Goal: Task Accomplishment & Management: Use online tool/utility

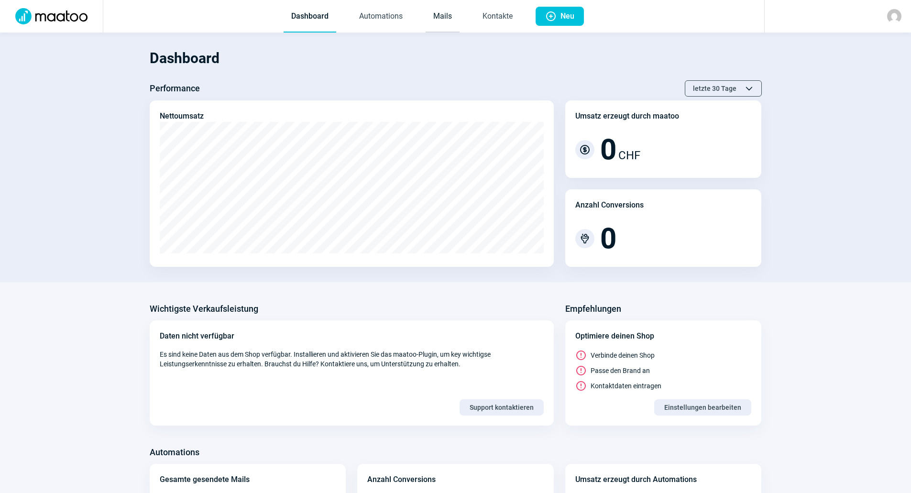
drag, startPoint x: 461, startPoint y: 5, endPoint x: 448, endPoint y: 14, distance: 16.2
click at [461, 5] on span "Dashboard Automations Mails Kontakte" at bounding box center [402, 16] width 252 height 33
click at [437, 24] on link "Mails" at bounding box center [443, 17] width 34 height 32
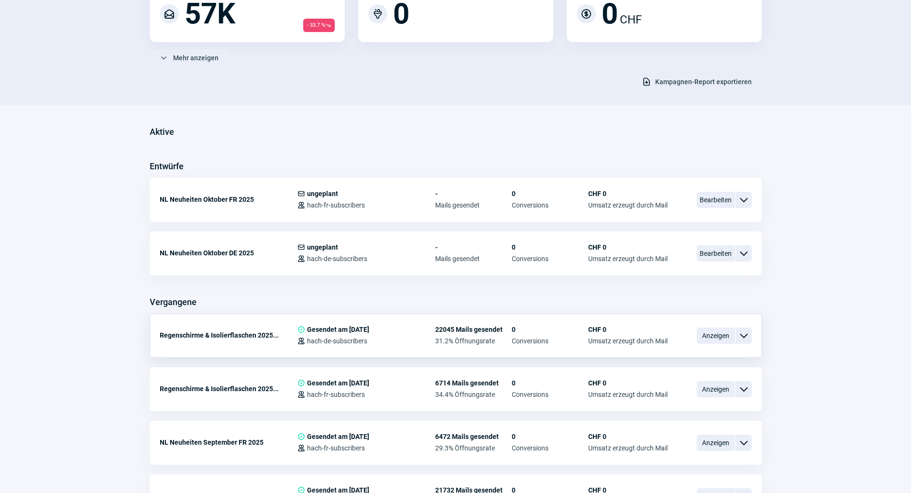
scroll to position [191, 0]
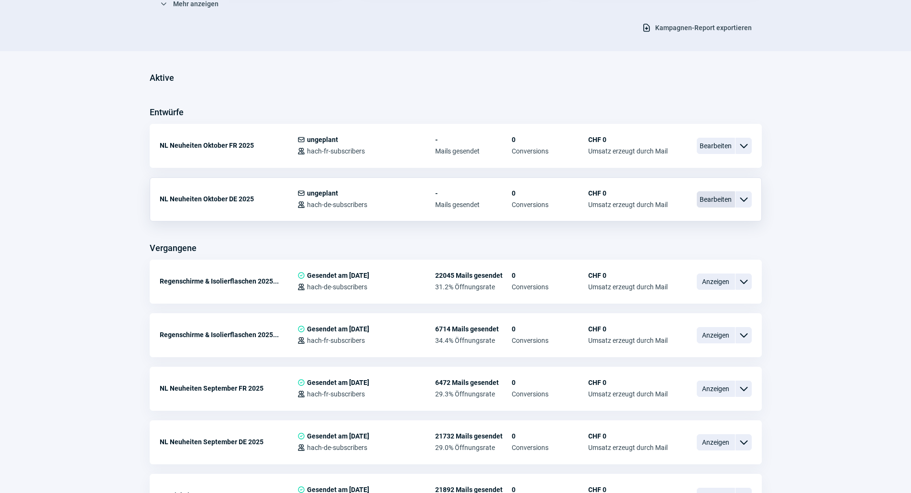
click at [722, 203] on span "Bearbeiten" at bounding box center [716, 199] width 38 height 16
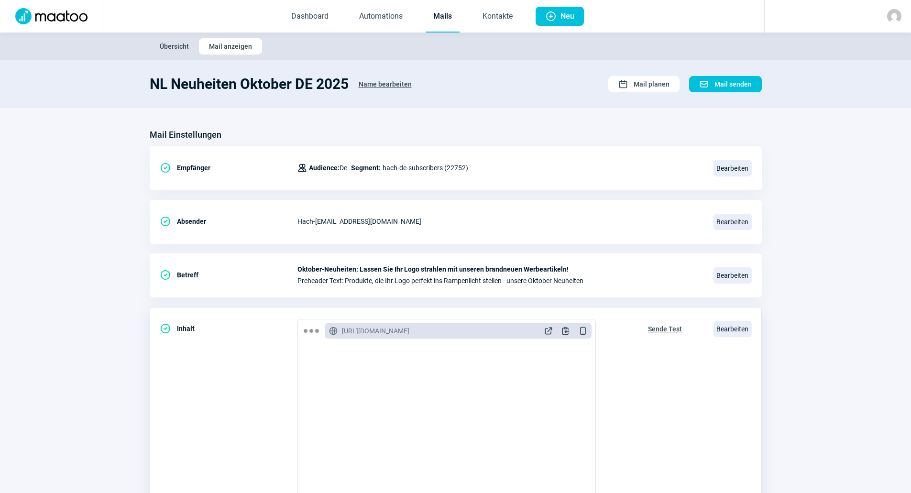
scroll to position [96, 0]
click at [733, 332] on span "Bearbeiten" at bounding box center [732, 329] width 38 height 16
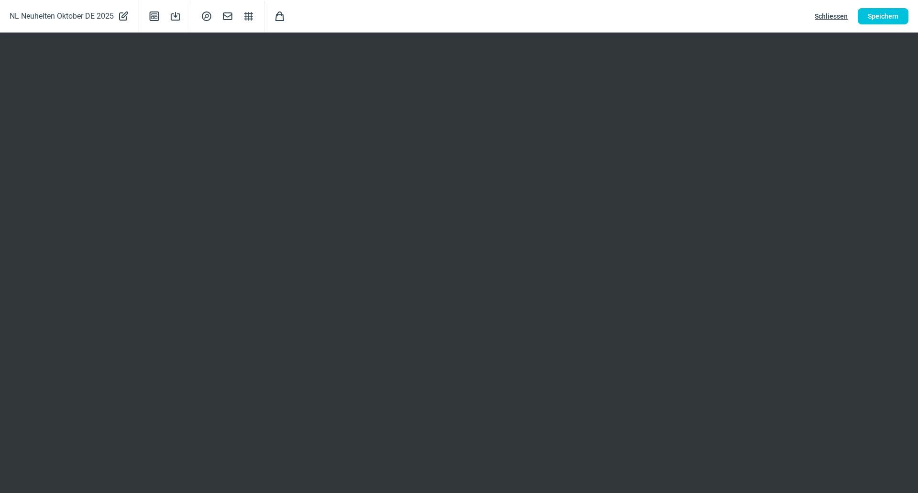
click at [883, 6] on div "NL Neuheiten Oktober DE 2025 PencilAlt icon Template icon Save icon SearchCircl…" at bounding box center [459, 16] width 918 height 33
click at [880, 15] on span "Speichern" at bounding box center [883, 16] width 31 height 15
click at [840, 13] on span "Schliessen" at bounding box center [831, 16] width 33 height 15
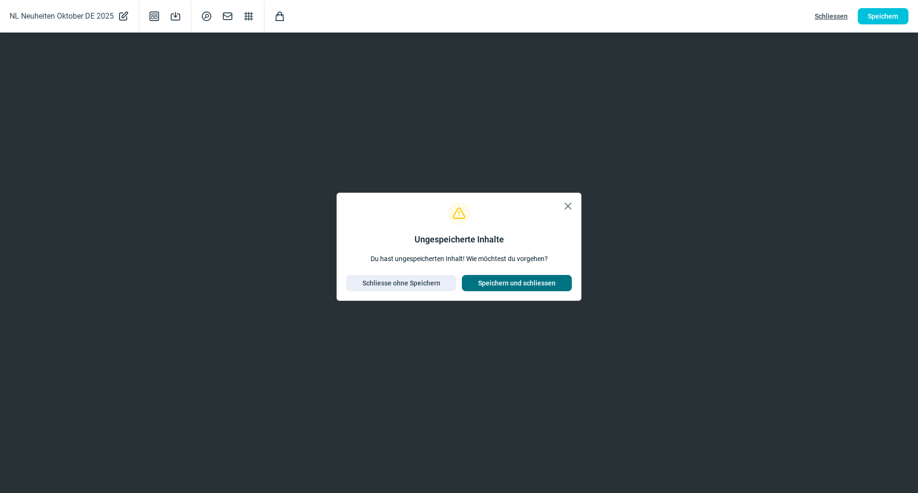
click at [504, 282] on span "Speichern und schliessen" at bounding box center [516, 282] width 77 height 15
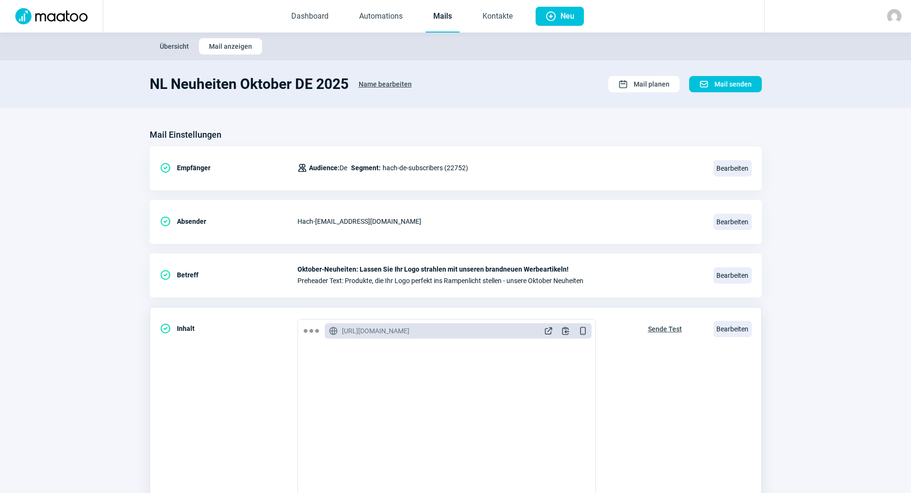
click at [653, 330] on span "Sende Test" at bounding box center [665, 328] width 34 height 15
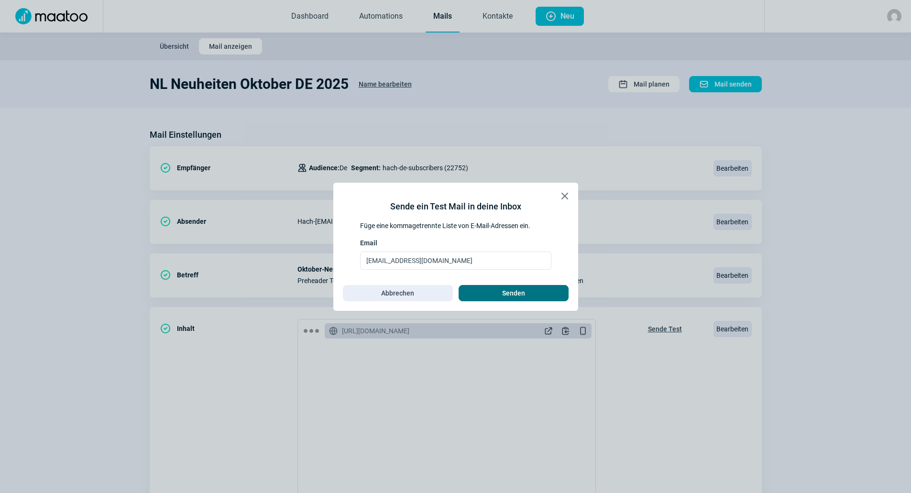
click at [477, 293] on span "Senden" at bounding box center [514, 292] width 90 height 15
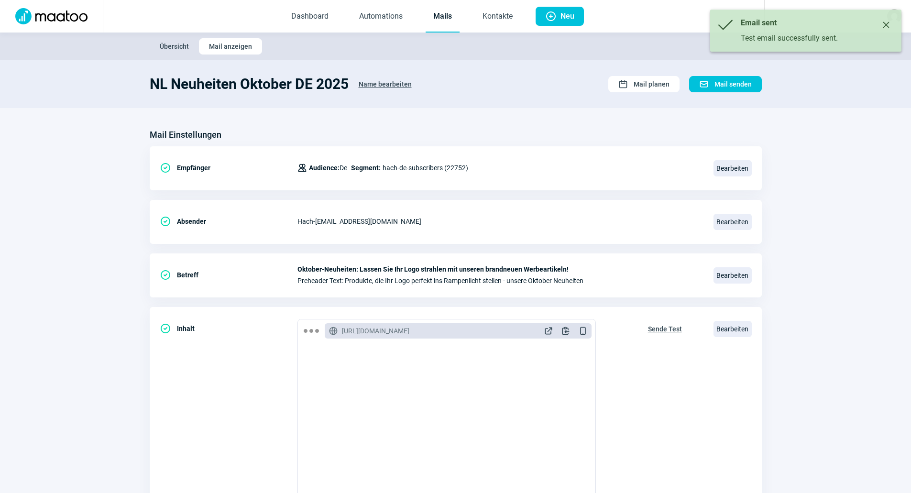
click at [441, 15] on link "Mails" at bounding box center [443, 17] width 34 height 32
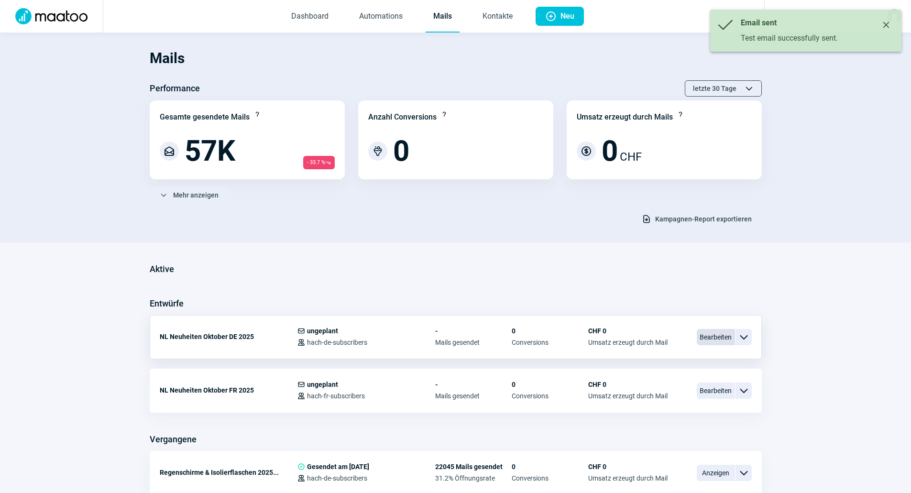
click at [711, 336] on span "Bearbeiten" at bounding box center [716, 337] width 38 height 16
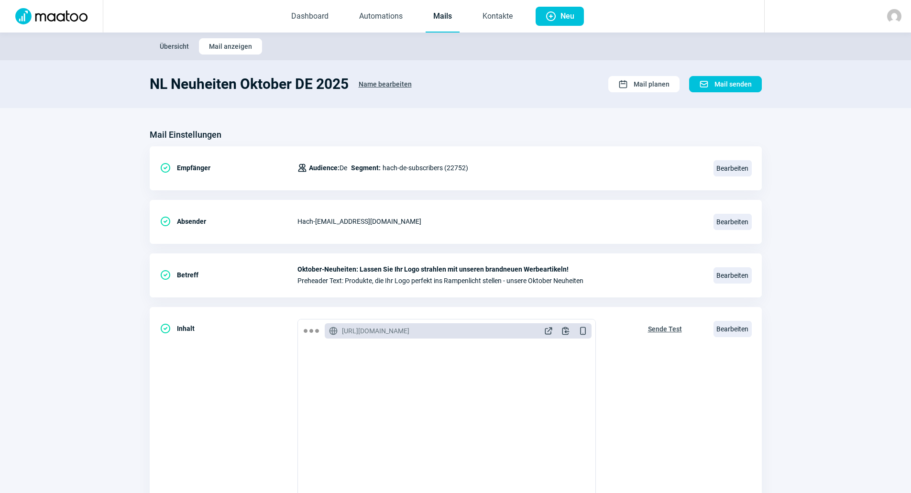
click at [449, 18] on link "Mails" at bounding box center [443, 17] width 34 height 32
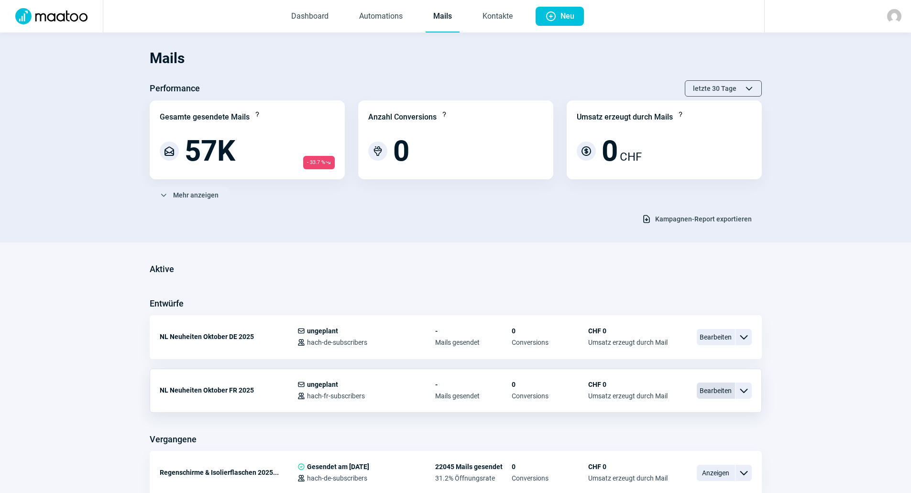
click at [724, 390] on span "Bearbeiten" at bounding box center [716, 391] width 38 height 16
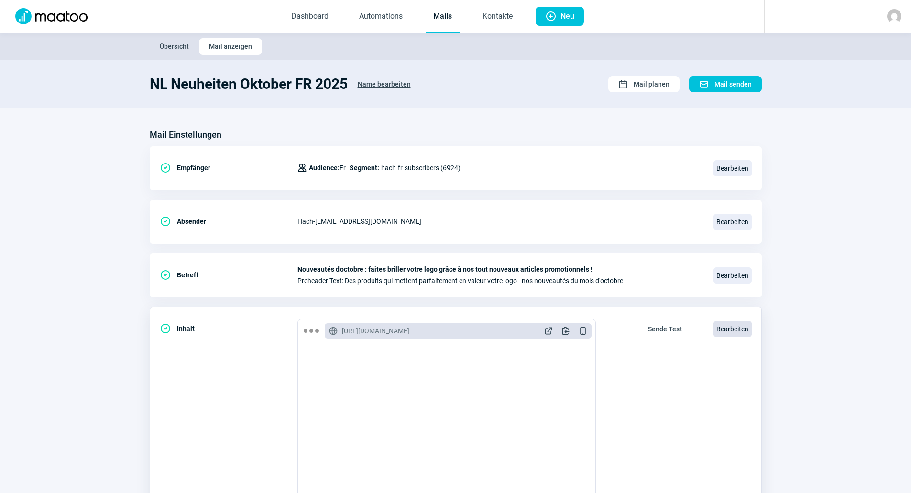
click at [726, 330] on span "Bearbeiten" at bounding box center [732, 329] width 38 height 16
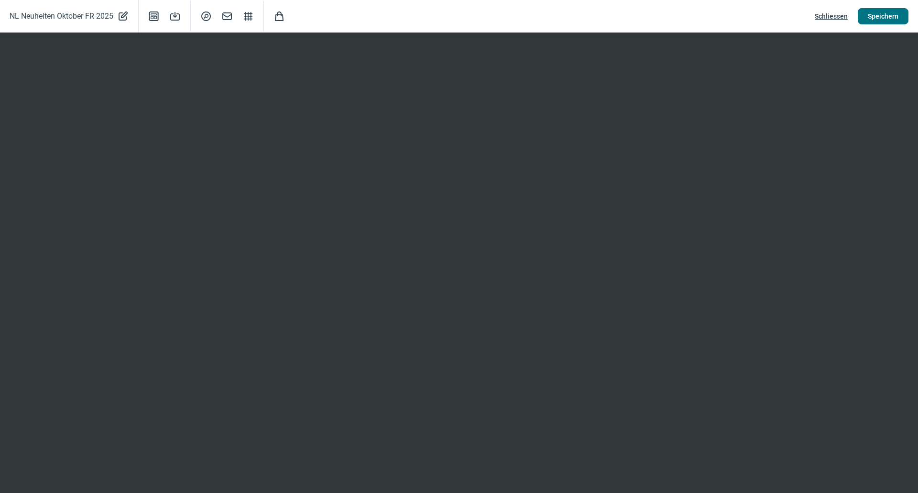
click at [869, 17] on span "Speichern" at bounding box center [883, 16] width 31 height 15
click at [826, 18] on span "Schliessen" at bounding box center [831, 16] width 33 height 15
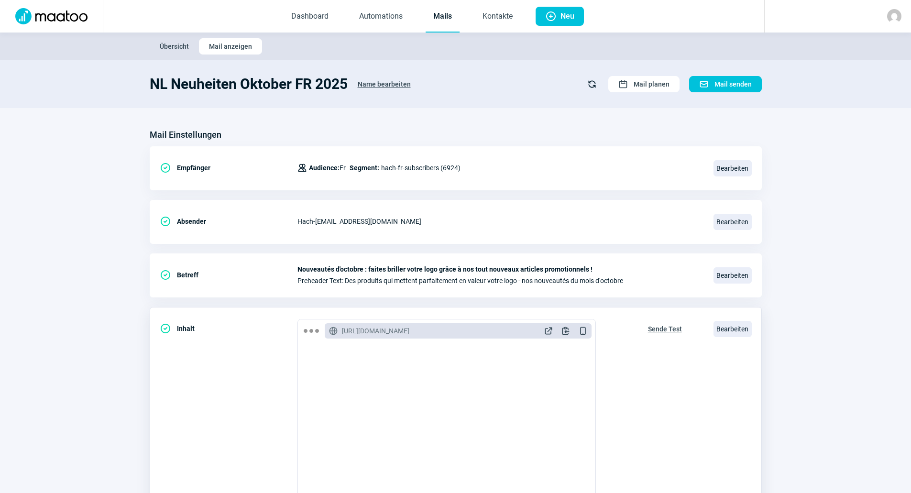
click at [657, 326] on span "Sende Test" at bounding box center [665, 328] width 34 height 15
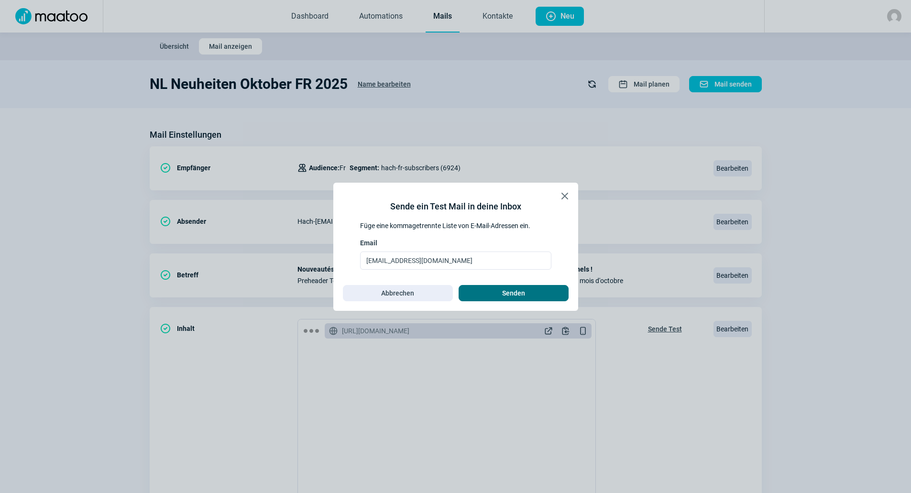
click at [543, 295] on span "Senden" at bounding box center [514, 292] width 90 height 15
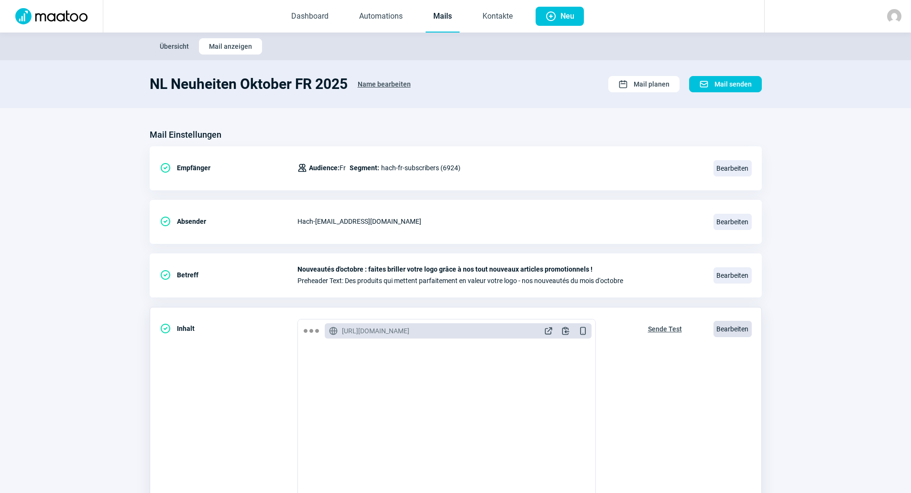
click at [722, 329] on span "Bearbeiten" at bounding box center [732, 329] width 38 height 16
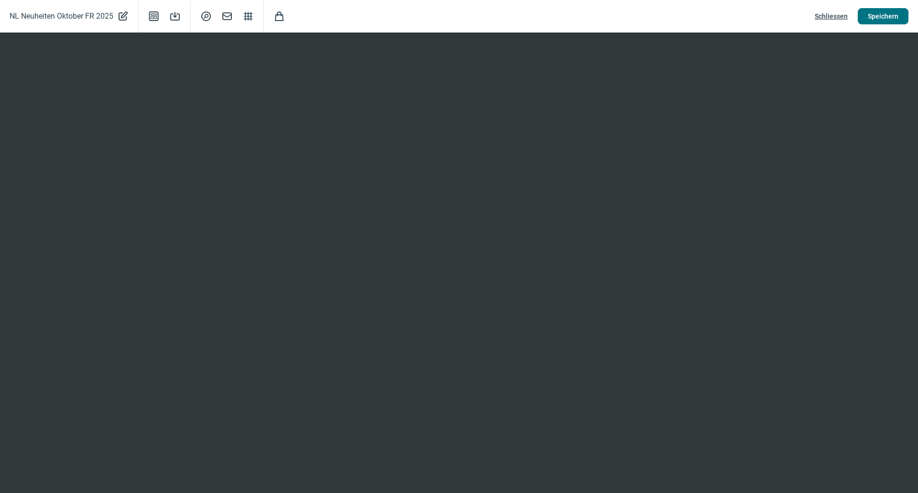
click at [866, 20] on button "Speichern" at bounding box center [883, 16] width 51 height 16
click at [832, 21] on span "Schliessen" at bounding box center [831, 16] width 33 height 15
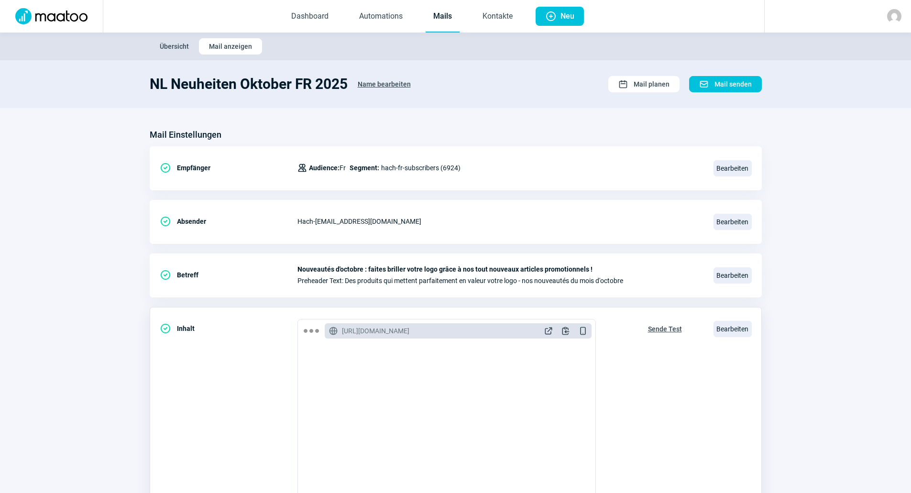
click at [658, 326] on span "Sende Test" at bounding box center [665, 328] width 34 height 15
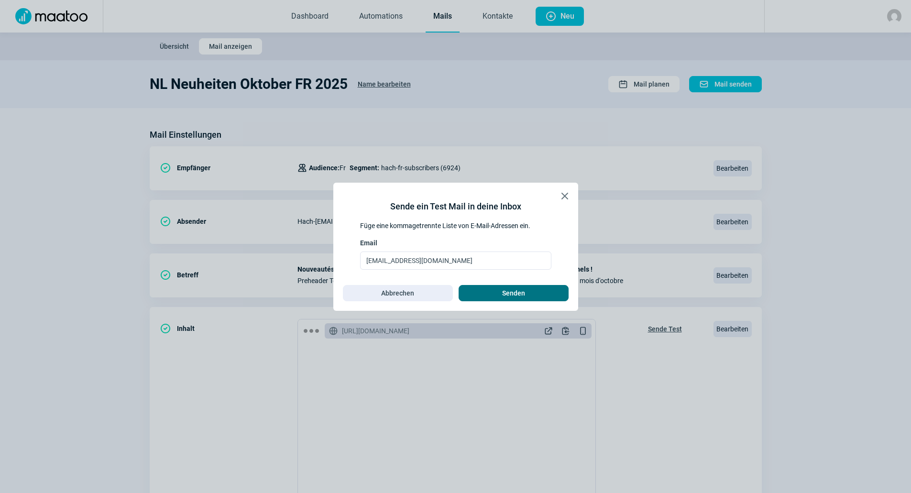
click at [525, 294] on span "Senden" at bounding box center [514, 292] width 90 height 15
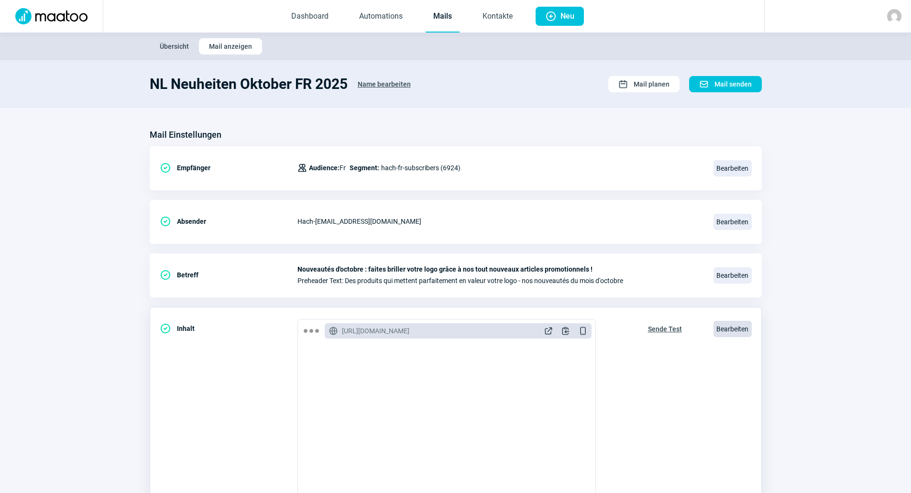
click at [722, 328] on span "Bearbeiten" at bounding box center [732, 329] width 38 height 16
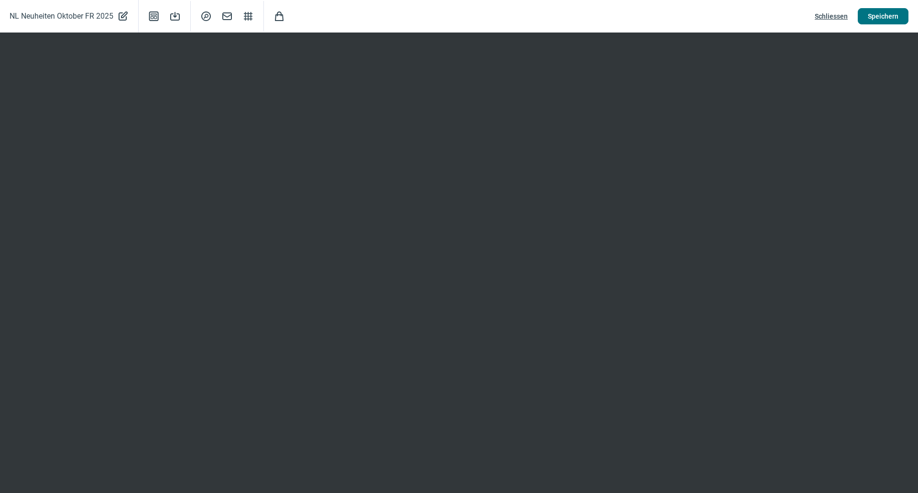
click at [880, 17] on span "Speichern" at bounding box center [883, 16] width 31 height 15
click at [846, 21] on span "Schliessen" at bounding box center [831, 16] width 33 height 15
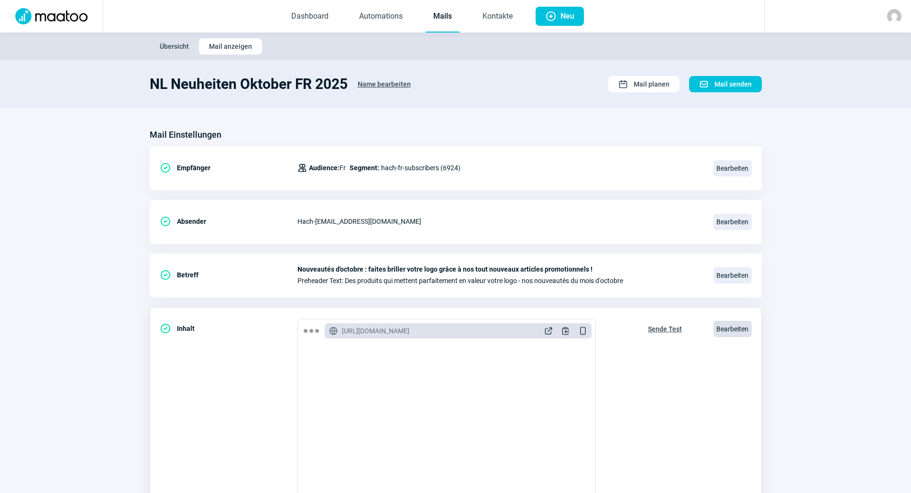
click at [732, 331] on span "Bearbeiten" at bounding box center [732, 329] width 38 height 16
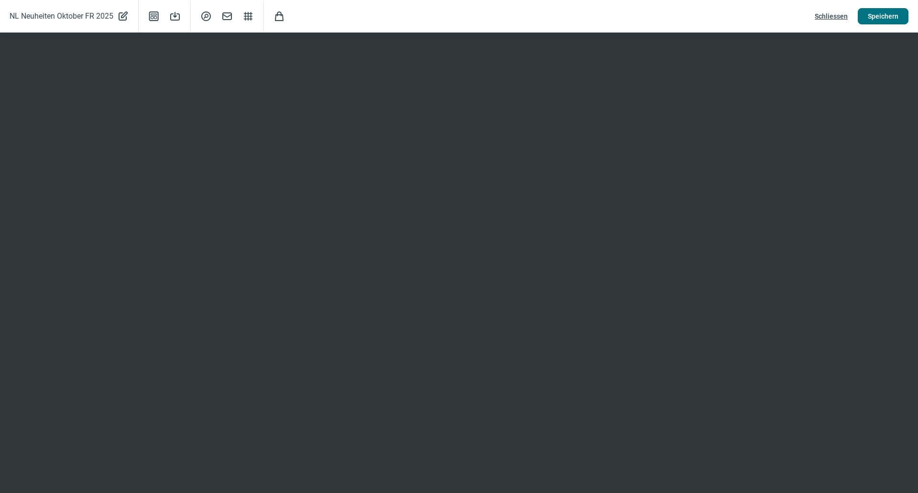
click at [889, 14] on span "Speichern" at bounding box center [883, 16] width 31 height 15
click at [832, 18] on span "Schliessen" at bounding box center [831, 16] width 33 height 15
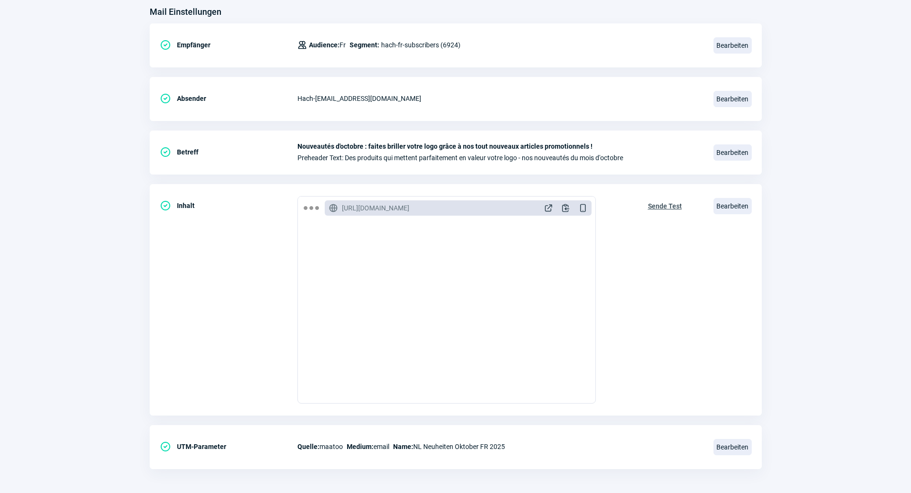
scroll to position [128, 0]
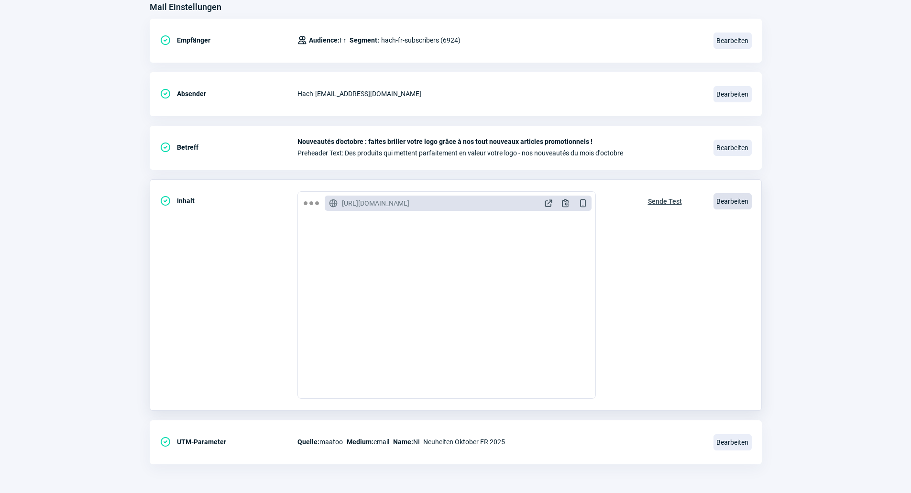
click at [747, 196] on span "Bearbeiten" at bounding box center [732, 201] width 38 height 16
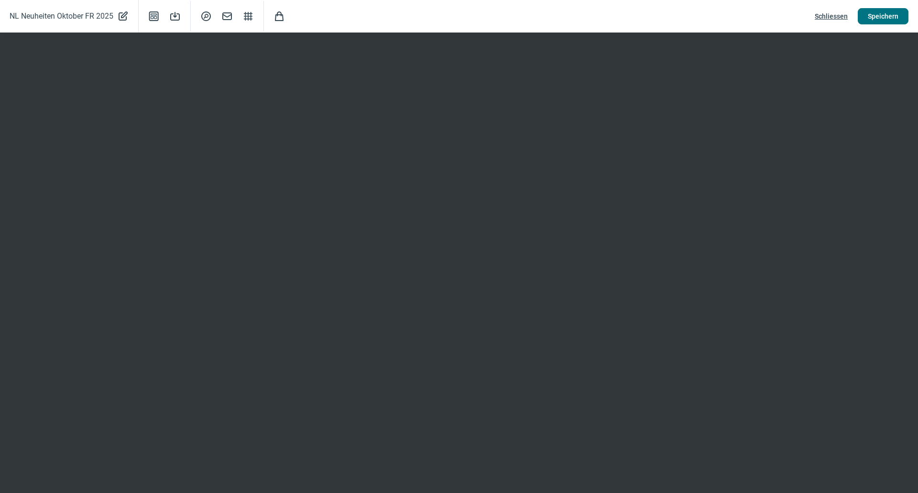
click at [892, 11] on span "Speichern" at bounding box center [883, 16] width 31 height 15
click at [816, 18] on span "Schliessen" at bounding box center [831, 16] width 33 height 15
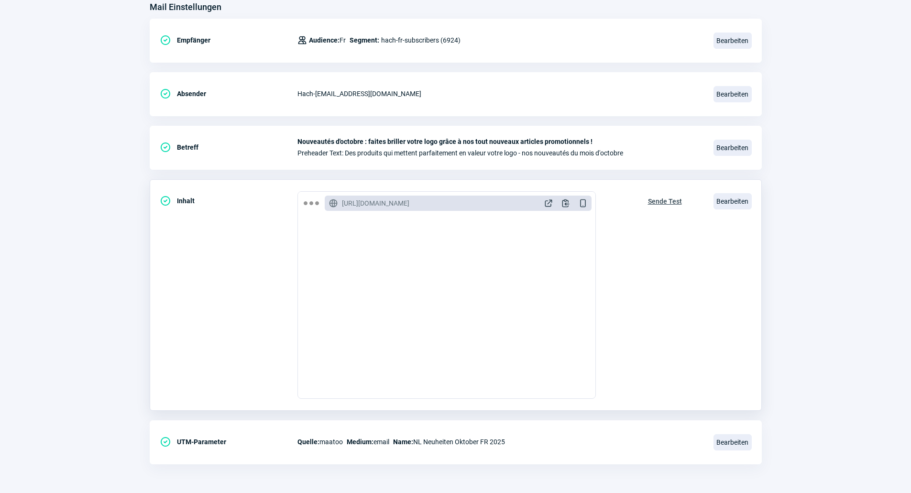
click at [676, 203] on span "Sende Test" at bounding box center [665, 201] width 34 height 15
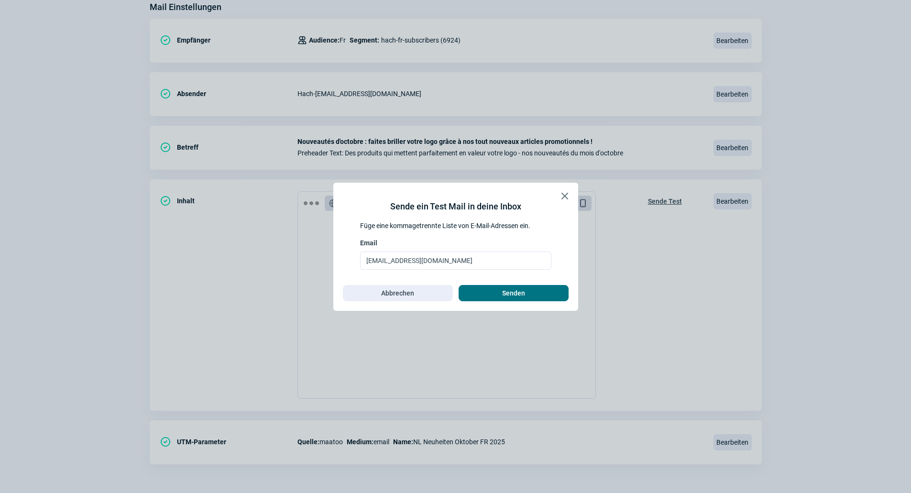
click at [503, 296] on span "Senden" at bounding box center [513, 292] width 23 height 15
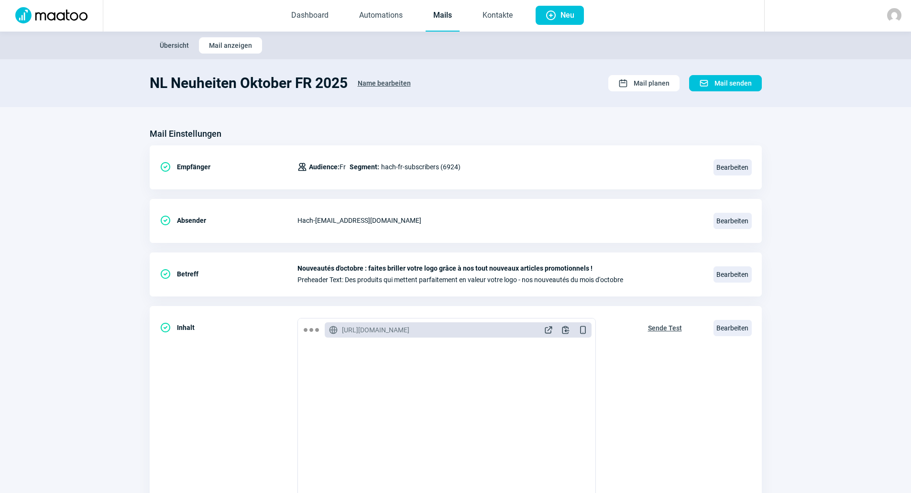
scroll to position [0, 0]
click at [438, 17] on link "Mails" at bounding box center [443, 17] width 34 height 32
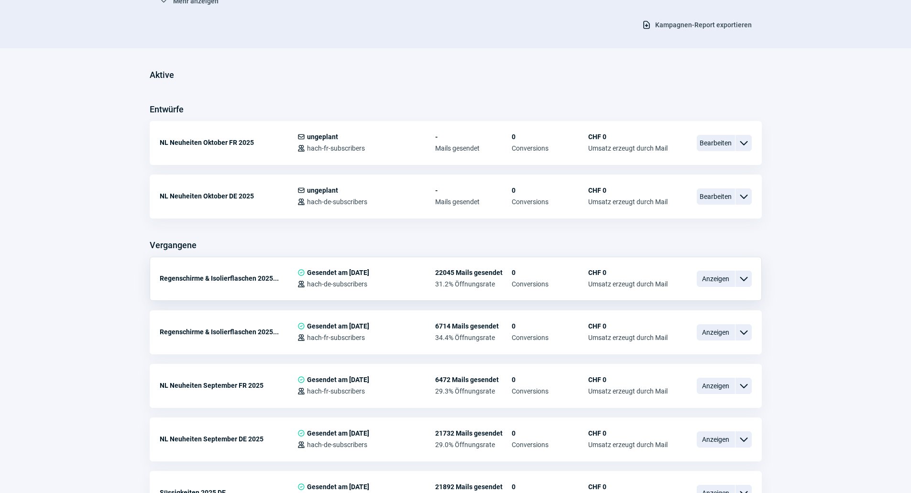
scroll to position [239, 0]
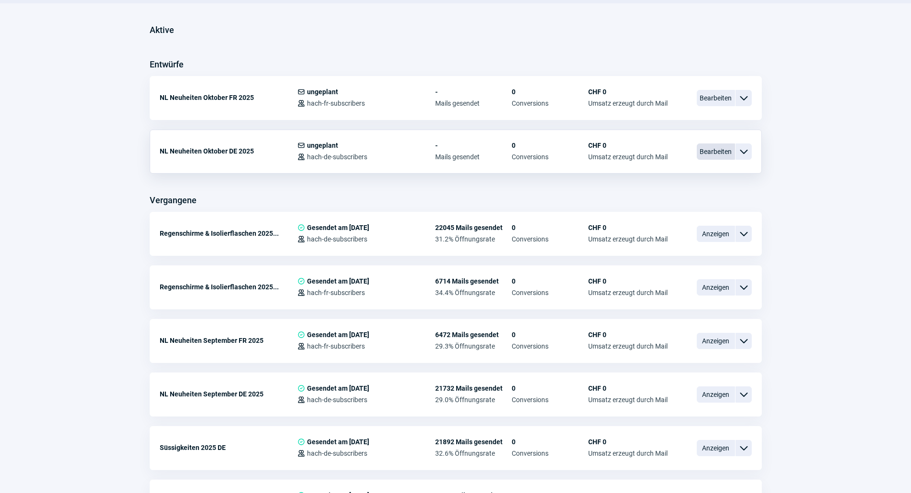
click at [712, 149] on span "Bearbeiten" at bounding box center [716, 151] width 38 height 16
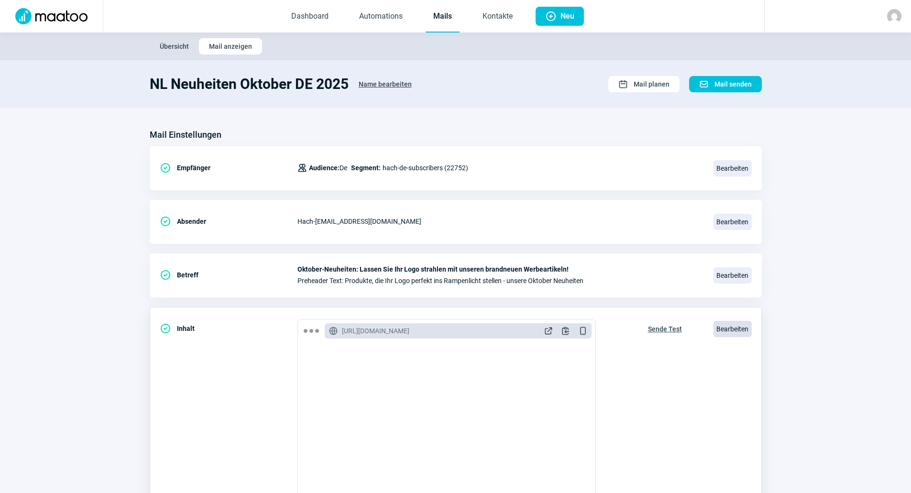
click at [734, 327] on span "Bearbeiten" at bounding box center [732, 329] width 38 height 16
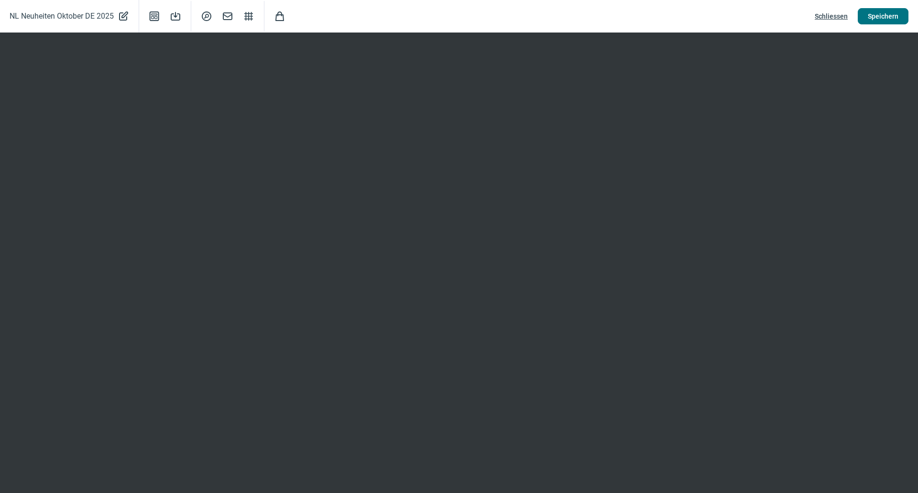
click at [902, 22] on button "Speichern" at bounding box center [883, 16] width 51 height 16
click at [823, 13] on span "Schliessen" at bounding box center [831, 16] width 33 height 15
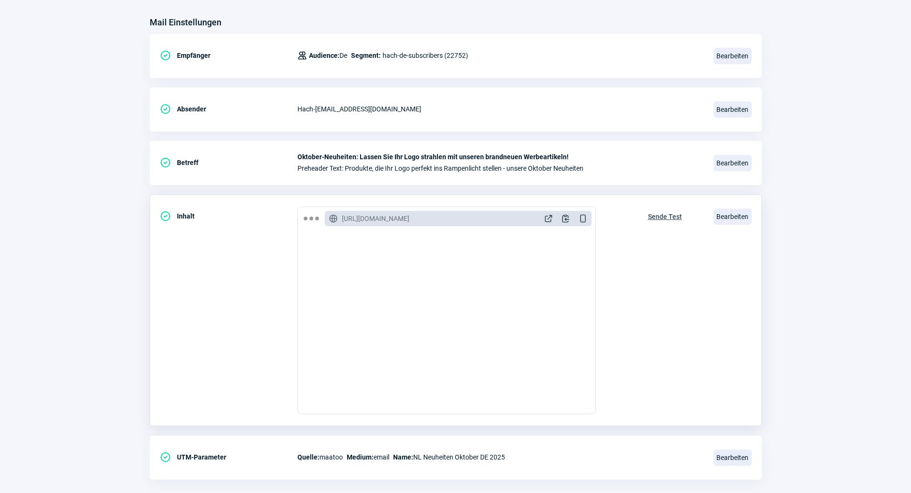
scroll to position [128, 0]
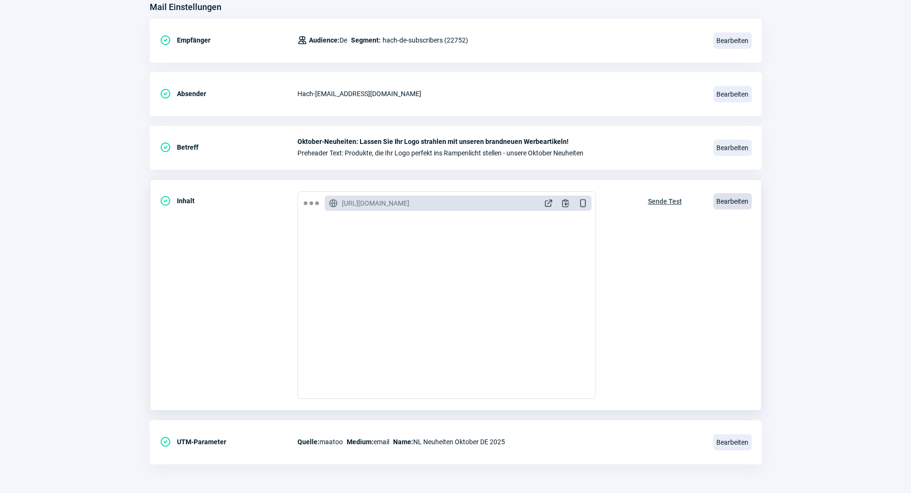
click at [726, 202] on span "Bearbeiten" at bounding box center [732, 201] width 38 height 16
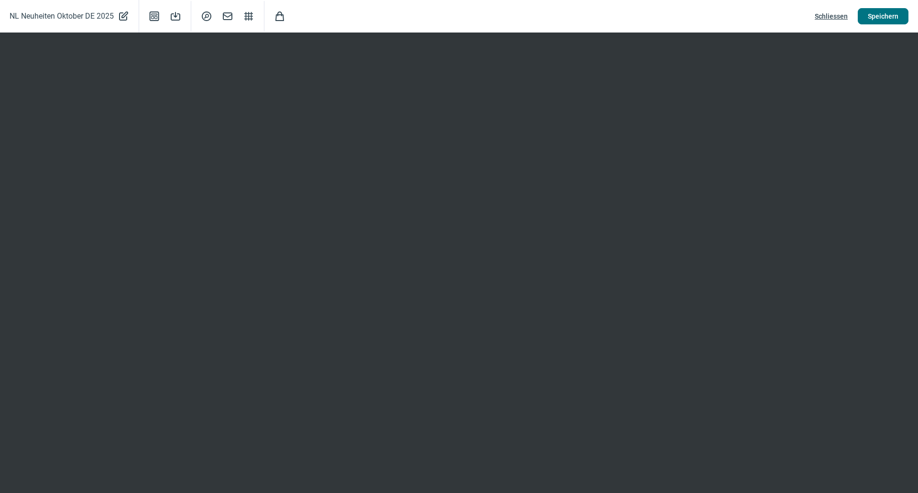
click at [899, 14] on button "Speichern" at bounding box center [883, 16] width 51 height 16
click at [820, 15] on span "Schliessen" at bounding box center [831, 16] width 33 height 15
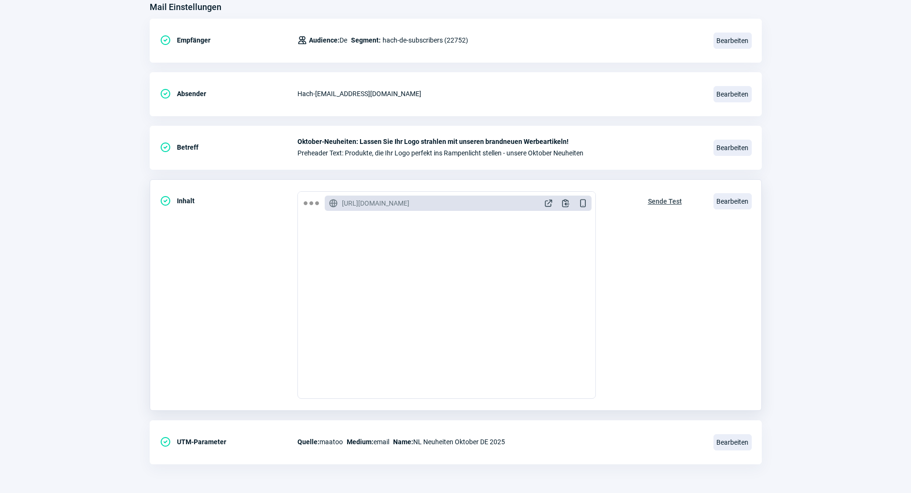
click at [662, 199] on span "Sende Test" at bounding box center [665, 201] width 34 height 15
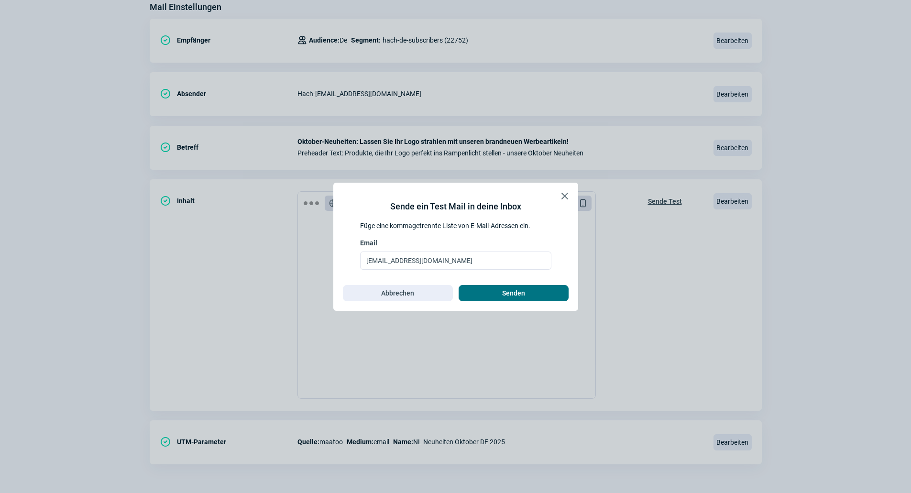
click at [495, 293] on span "Senden" at bounding box center [514, 292] width 90 height 15
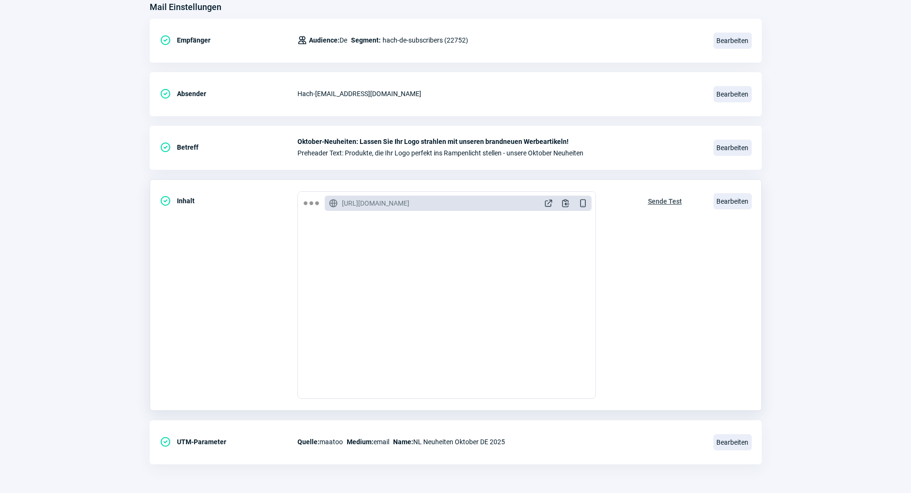
scroll to position [143, 0]
click at [548, 202] on span "ExternalLink icon" at bounding box center [549, 203] width 10 height 10
click at [717, 200] on span "Bearbeiten" at bounding box center [732, 201] width 38 height 16
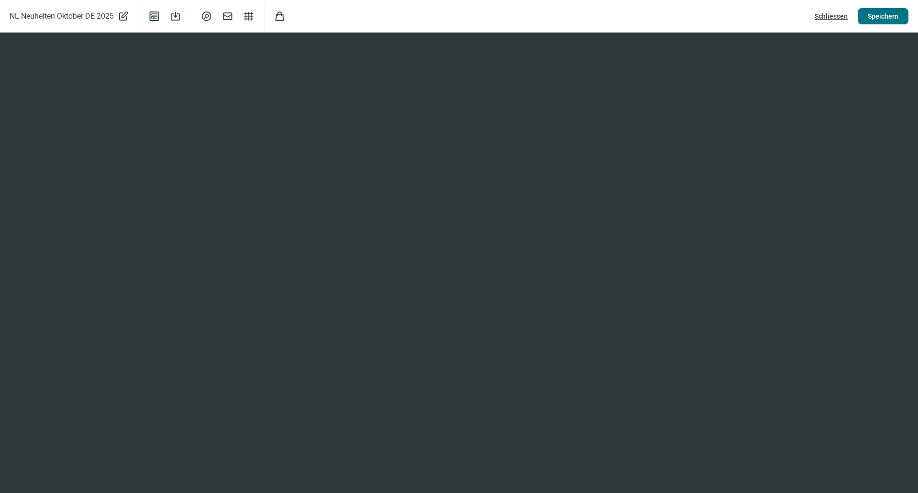
click at [889, 15] on span "Speichern" at bounding box center [883, 16] width 31 height 15
click at [841, 14] on span "Schliessen" at bounding box center [831, 16] width 33 height 15
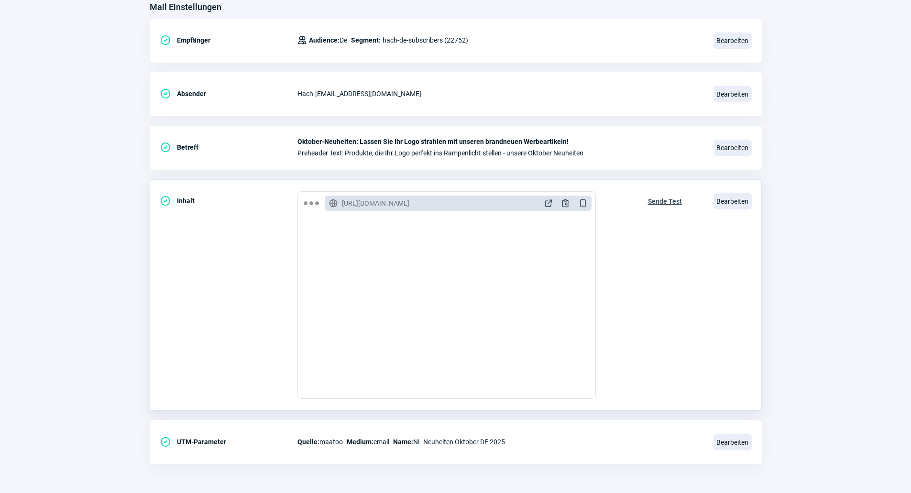
click at [673, 201] on span "Sende Test" at bounding box center [665, 201] width 34 height 15
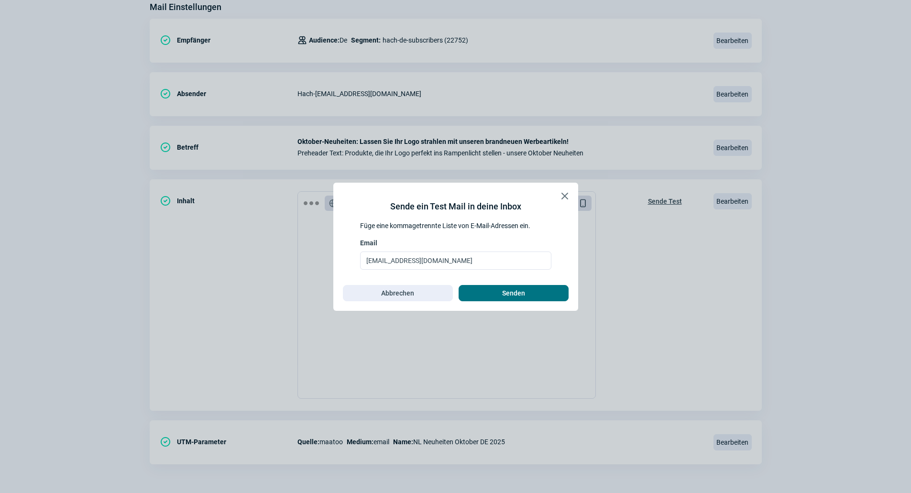
click at [484, 291] on span "Senden" at bounding box center [514, 292] width 90 height 15
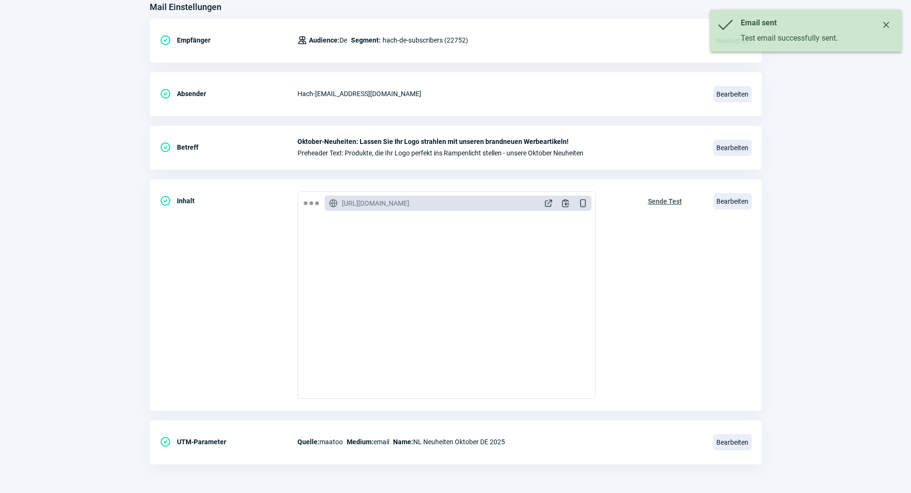
scroll to position [0, 0]
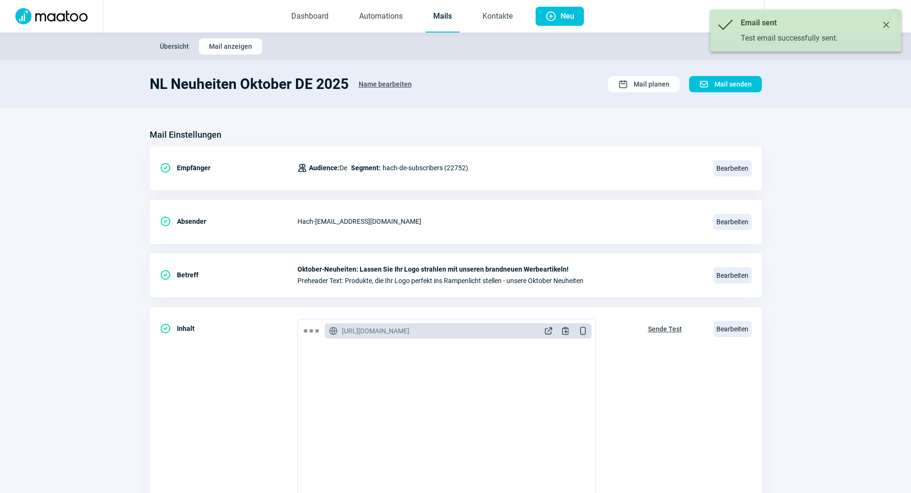
click at [447, 15] on link "Mails" at bounding box center [443, 17] width 34 height 32
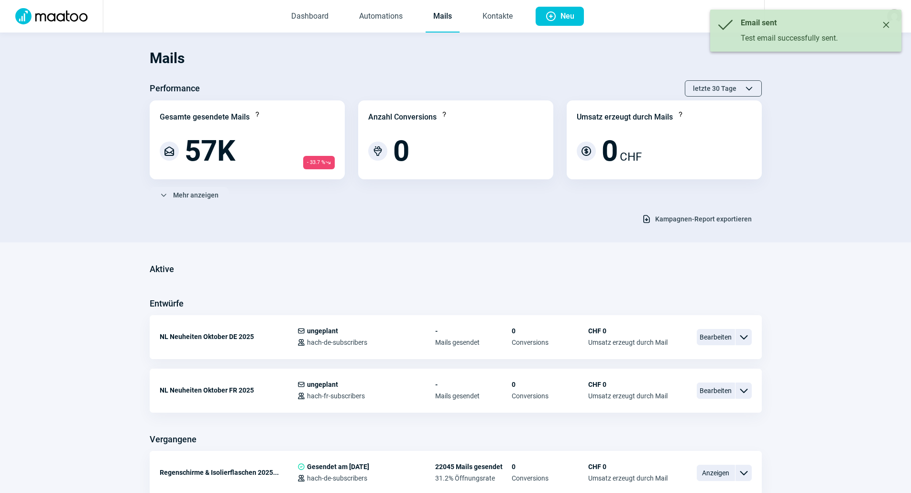
scroll to position [48, 0]
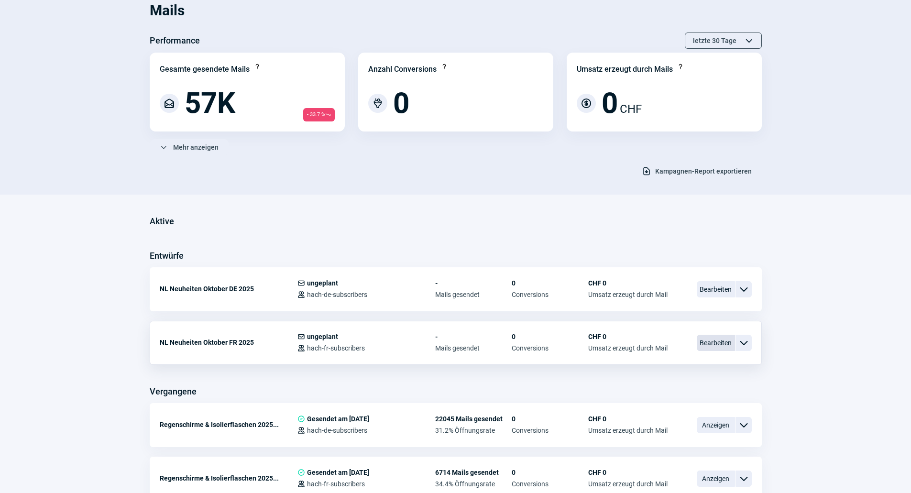
click at [715, 346] on span "Bearbeiten" at bounding box center [716, 343] width 38 height 16
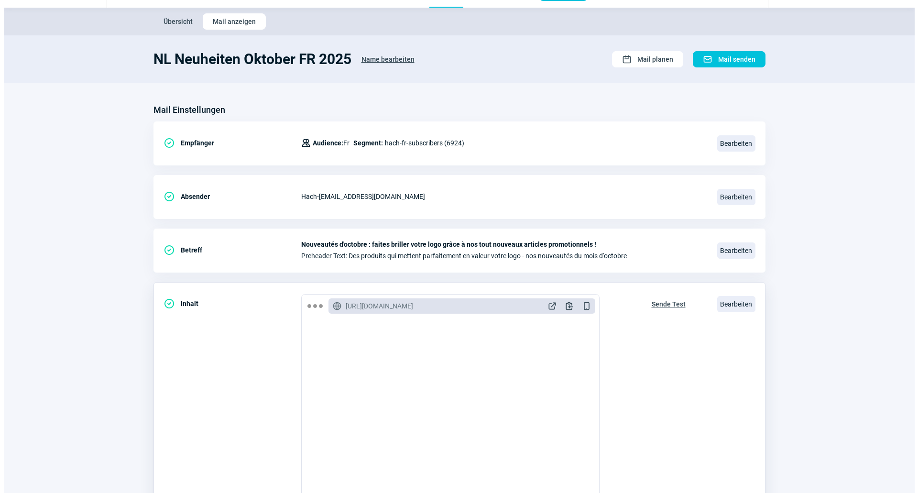
scroll to position [48, 0]
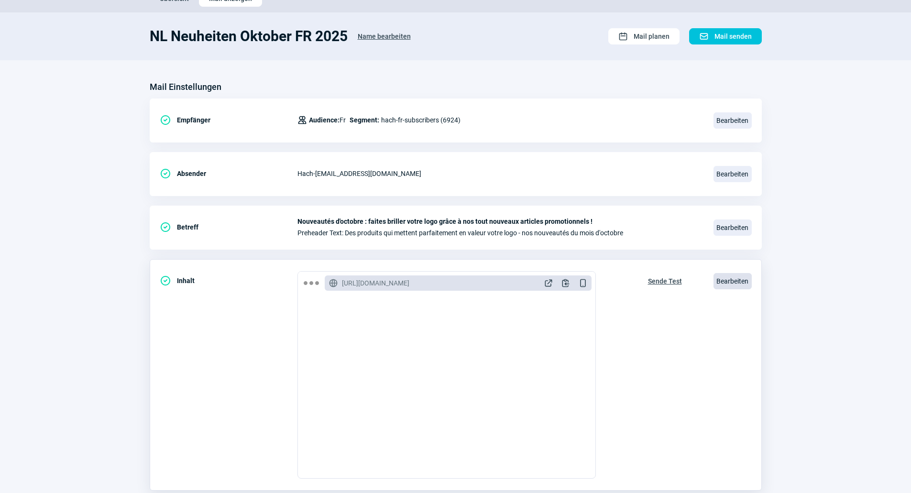
click at [733, 279] on span "Bearbeiten" at bounding box center [732, 281] width 38 height 16
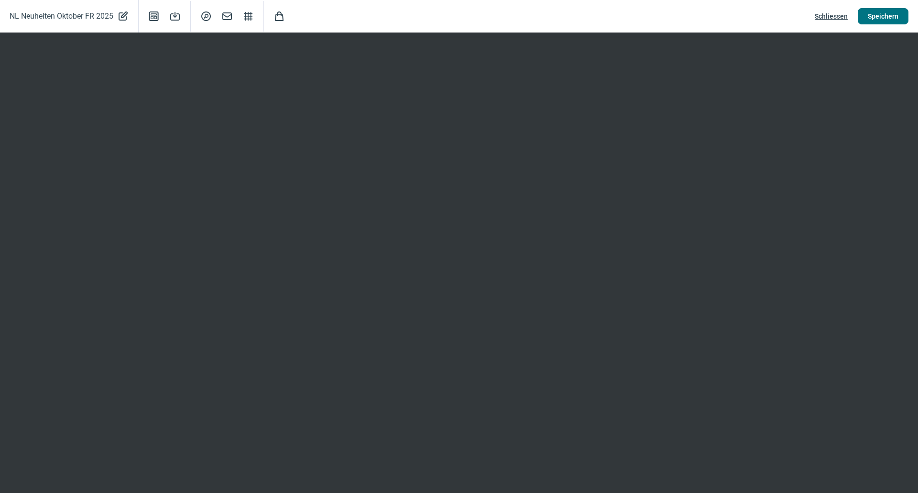
click at [873, 11] on span "Speichern" at bounding box center [883, 16] width 31 height 15
click at [824, 14] on span "Schliessen" at bounding box center [831, 16] width 33 height 15
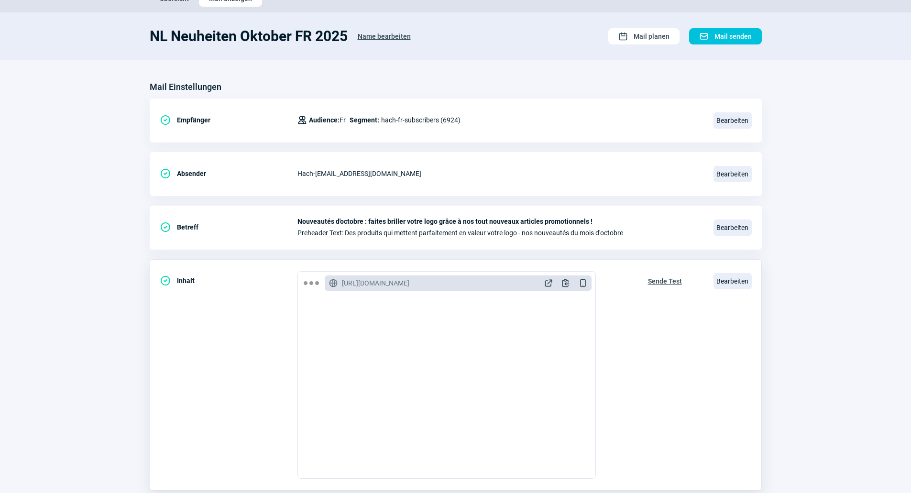
click at [666, 276] on span "Sende Test" at bounding box center [665, 280] width 34 height 15
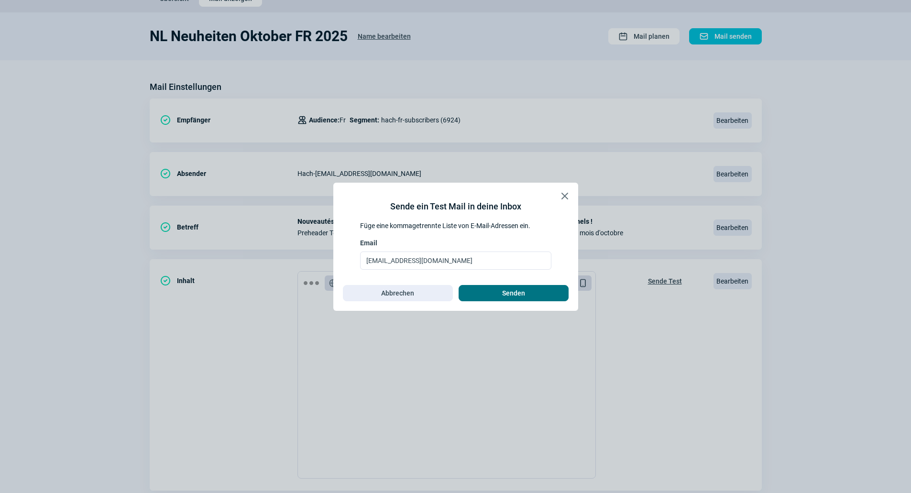
click at [524, 295] on span "Senden" at bounding box center [513, 292] width 23 height 15
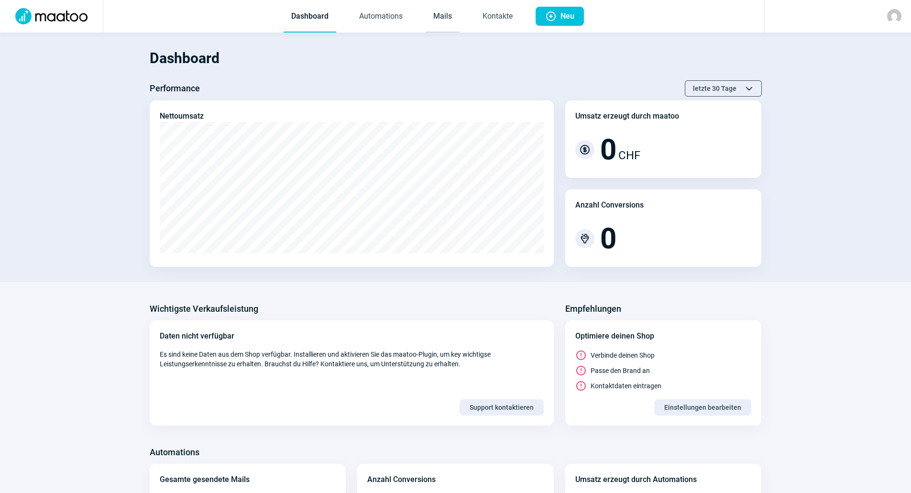
click at [445, 17] on link "Mails" at bounding box center [443, 17] width 34 height 32
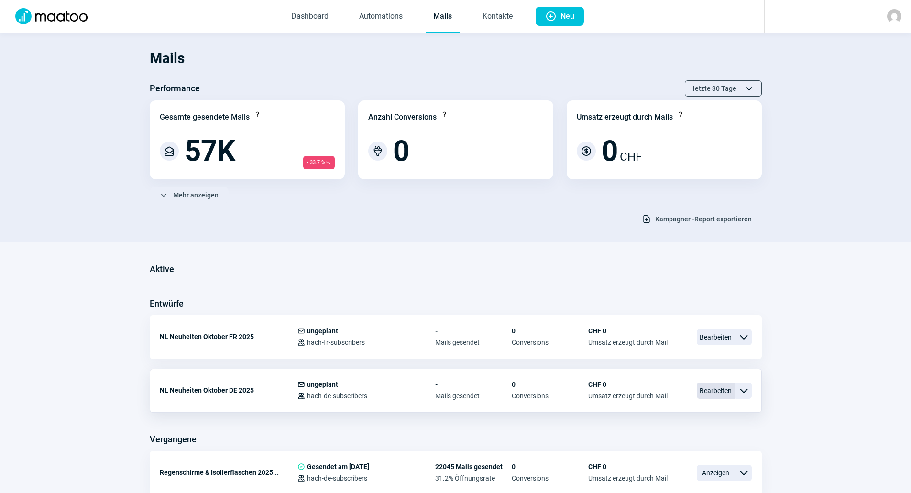
click at [727, 387] on span "Bearbeiten" at bounding box center [716, 391] width 38 height 16
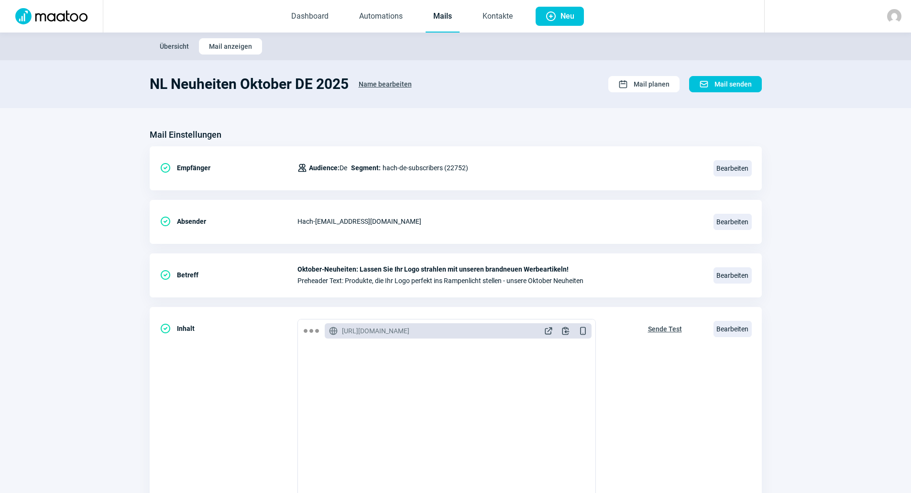
click at [455, 20] on link "Mails" at bounding box center [443, 17] width 34 height 32
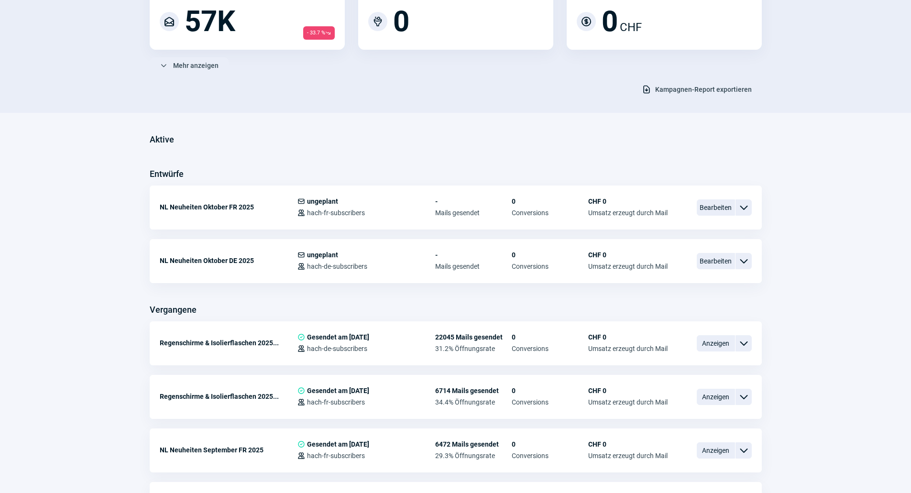
scroll to position [143, 0]
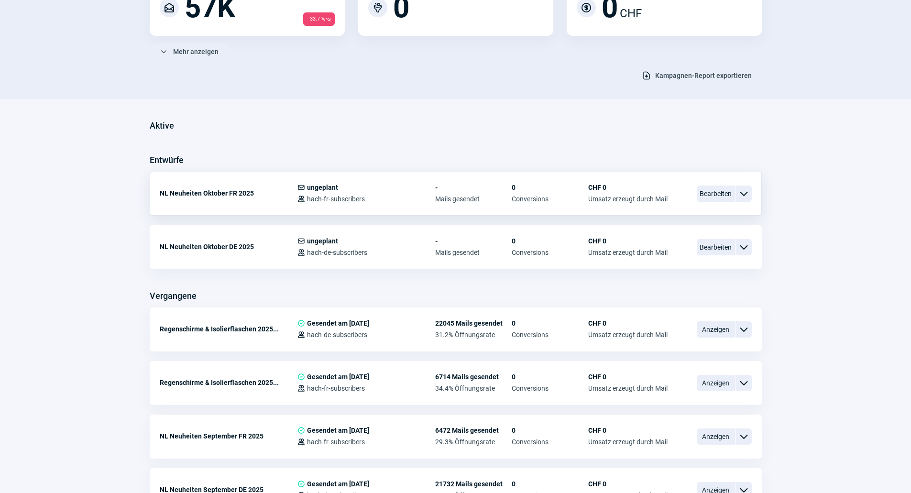
click at [696, 190] on div "NL Neuheiten Oktober FR 2025 Mail icon ungeplant Users icon hach-fr-subscribers…" at bounding box center [456, 194] width 612 height 44
click at [704, 192] on span "Bearbeiten" at bounding box center [716, 194] width 38 height 16
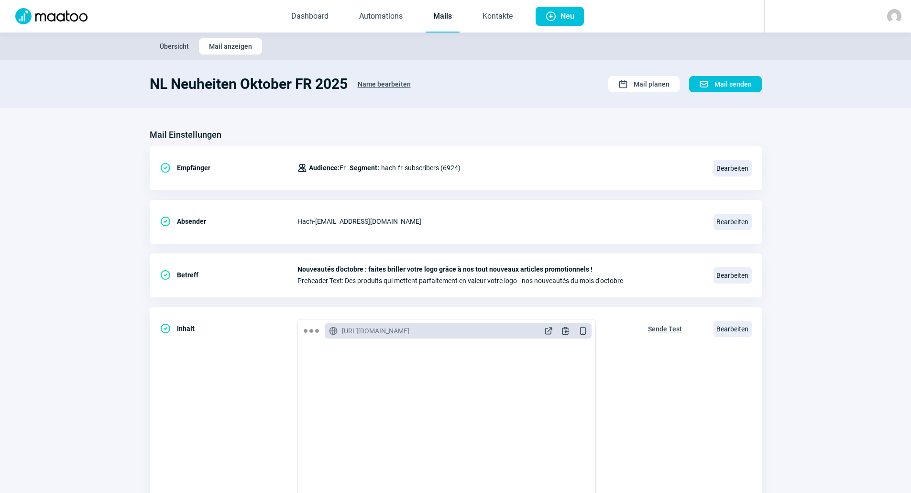
click at [437, 15] on link "Mails" at bounding box center [443, 17] width 34 height 32
